Goal: Task Accomplishment & Management: Manage account settings

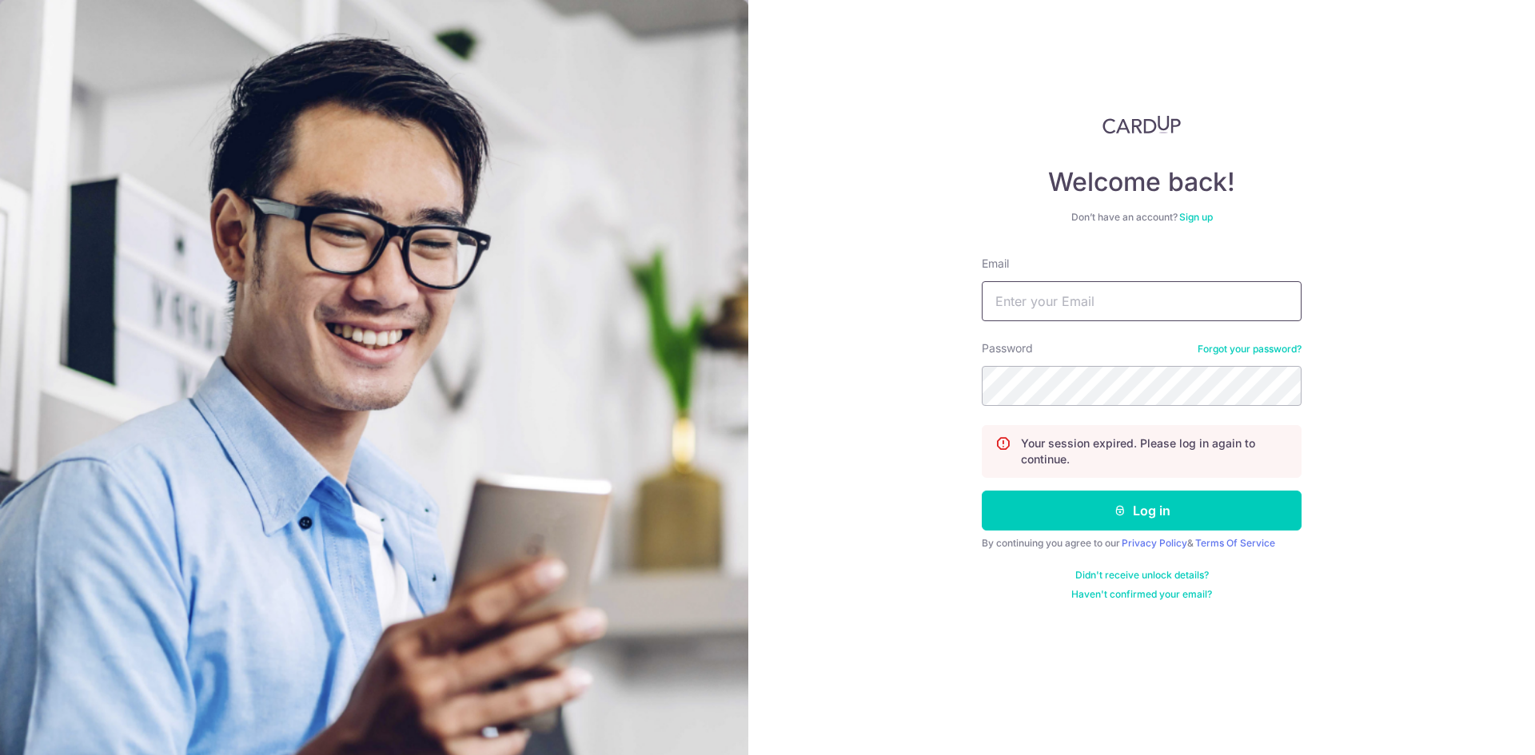
click at [1120, 301] on input "Email" at bounding box center [1142, 301] width 320 height 40
type input "[EMAIL_ADDRESS][DOMAIN_NAME]"
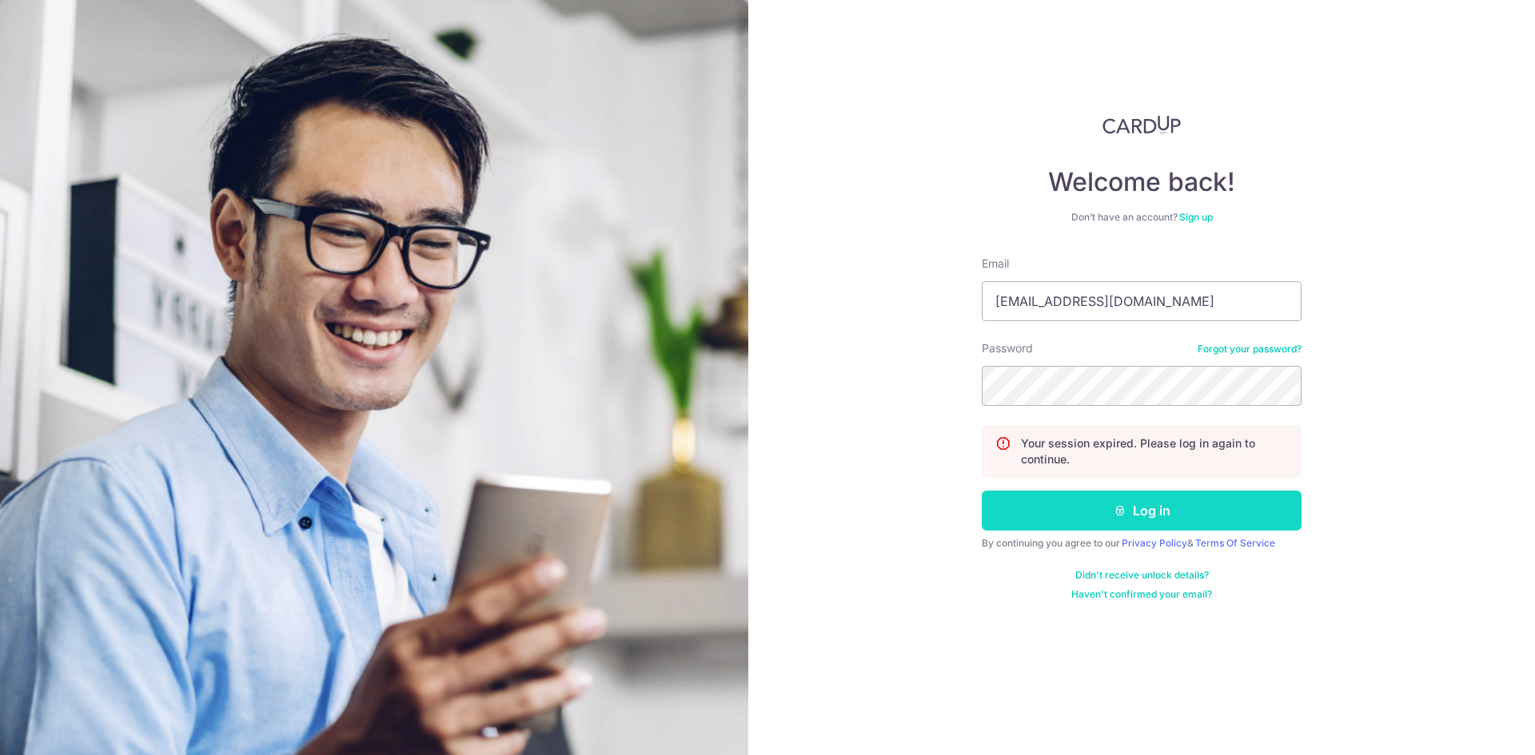
click at [1100, 519] on button "Log in" at bounding box center [1142, 511] width 320 height 40
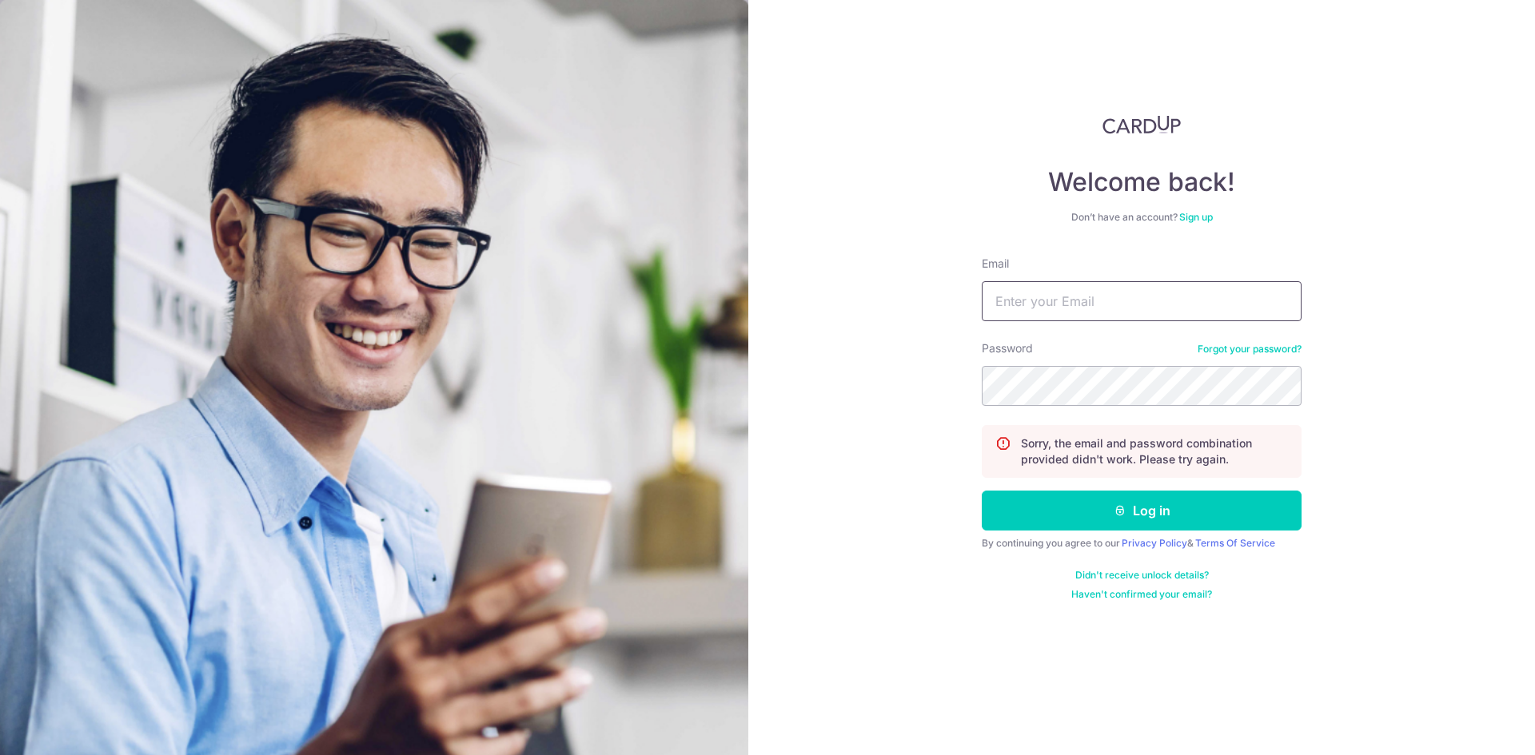
click at [1146, 302] on input "Email" at bounding box center [1142, 301] width 320 height 40
type input "[EMAIL_ADDRESS][DOMAIN_NAME]"
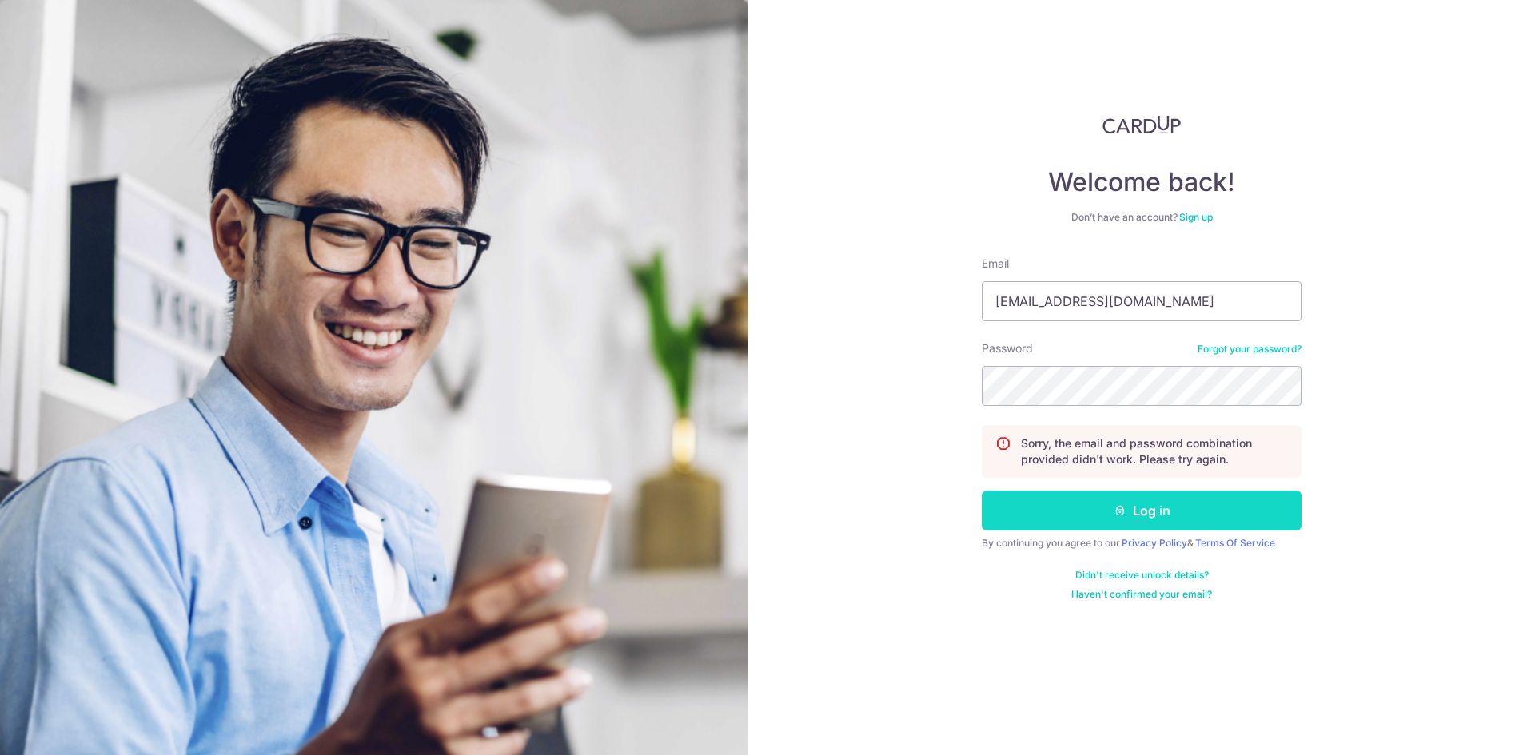
click at [1214, 524] on button "Log in" at bounding box center [1142, 511] width 320 height 40
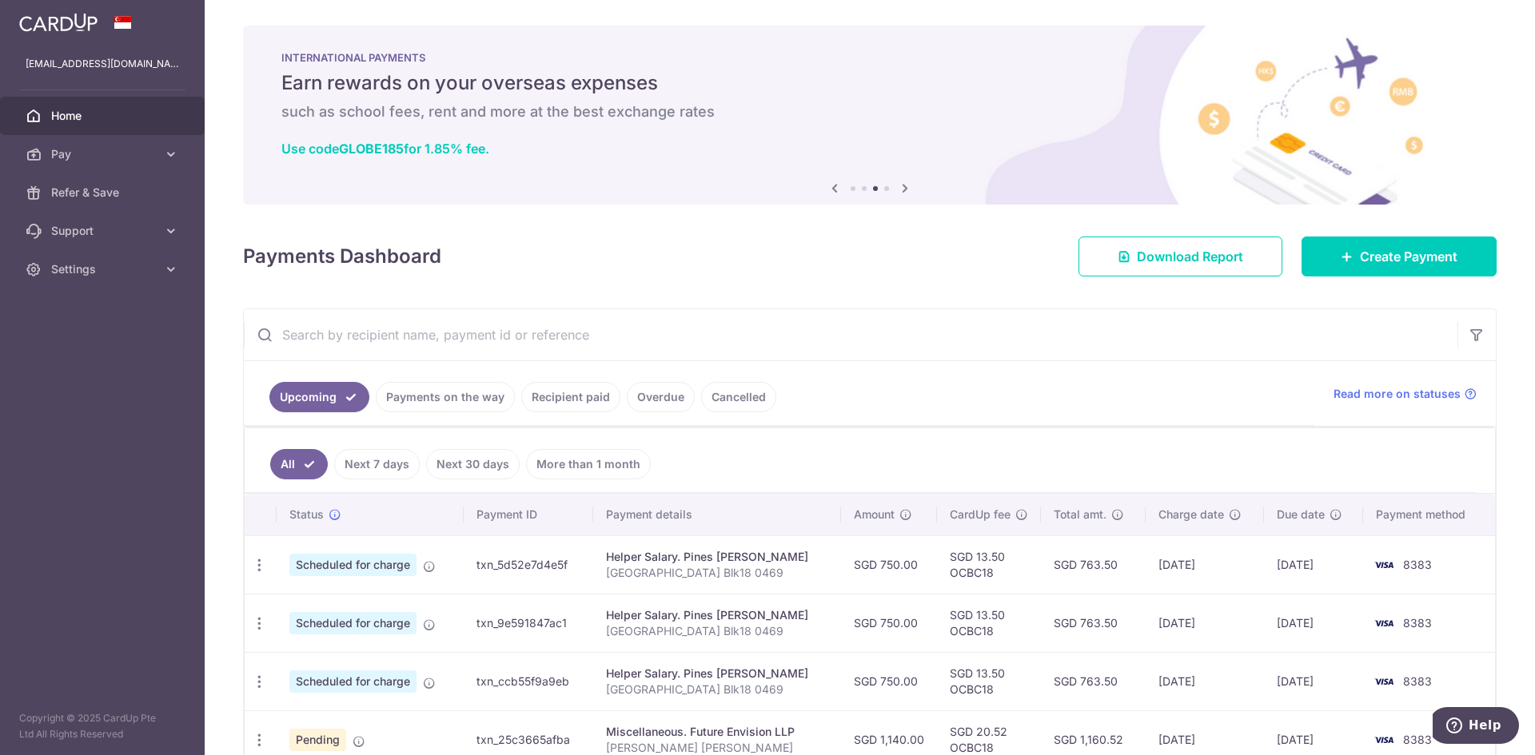
click at [901, 189] on icon at bounding box center [904, 188] width 19 height 20
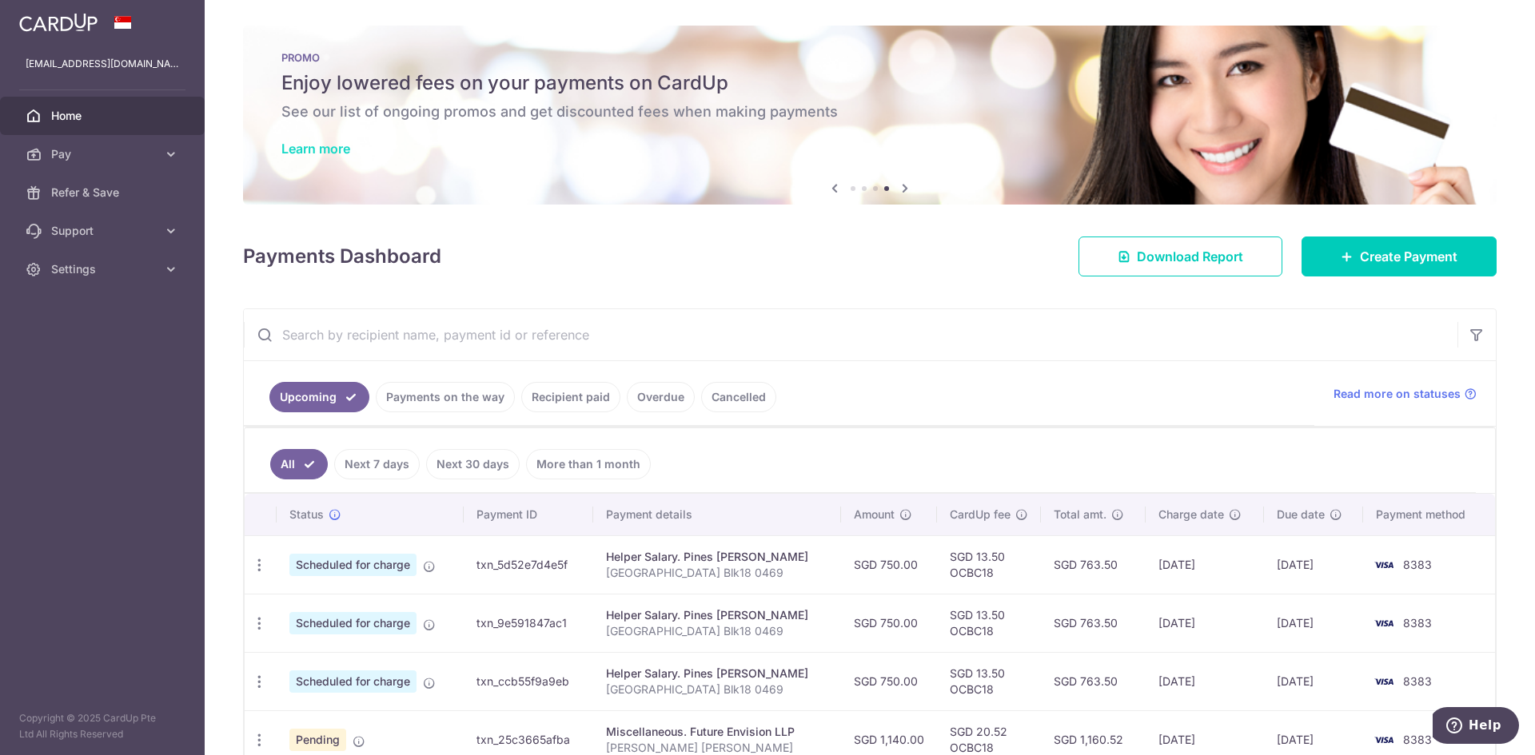
click at [330, 149] on link "Learn more" at bounding box center [315, 149] width 69 height 16
